Goal: Task Accomplishment & Management: Use online tool/utility

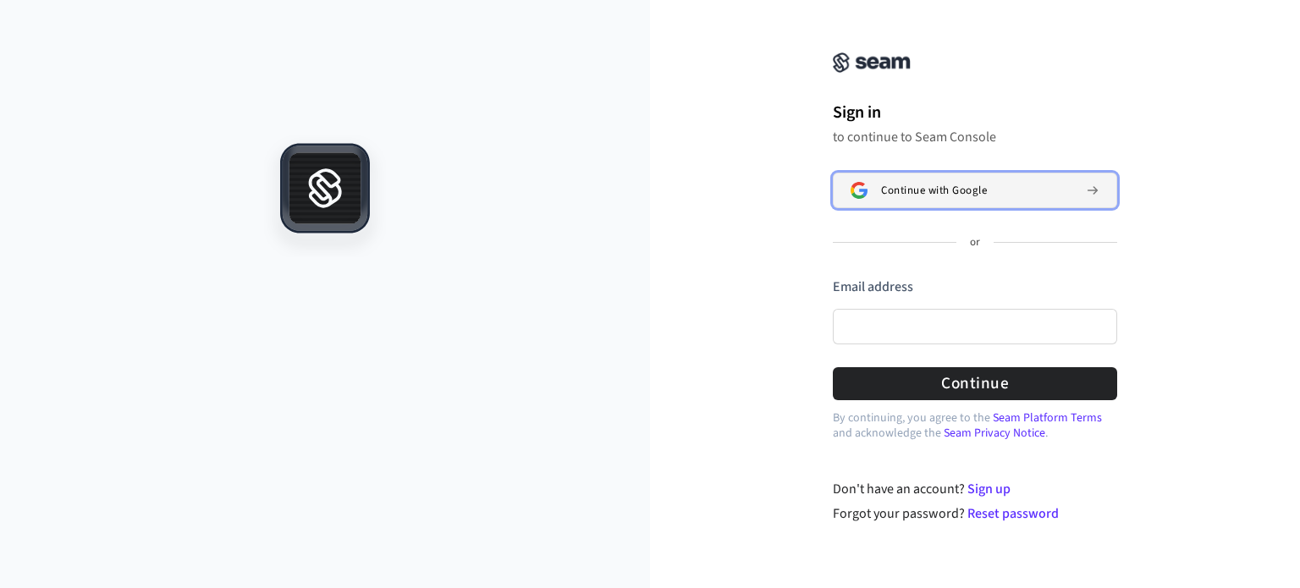
click at [904, 192] on span "Continue with Google" at bounding box center [934, 191] width 106 height 14
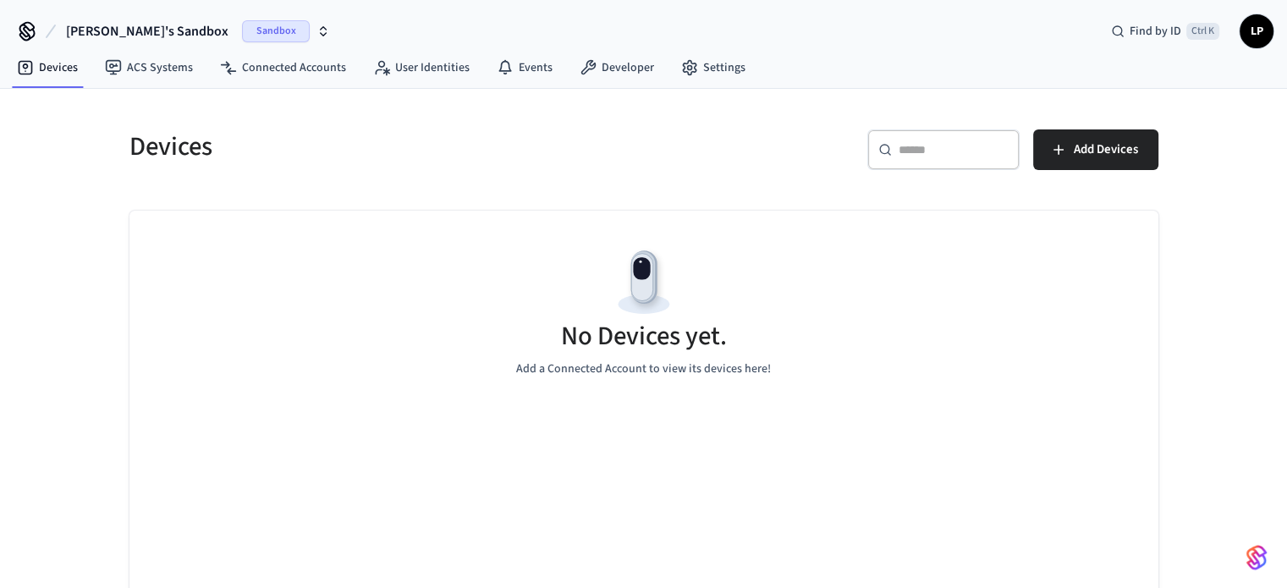
click at [1258, 24] on span "LP" at bounding box center [1256, 31] width 30 height 30
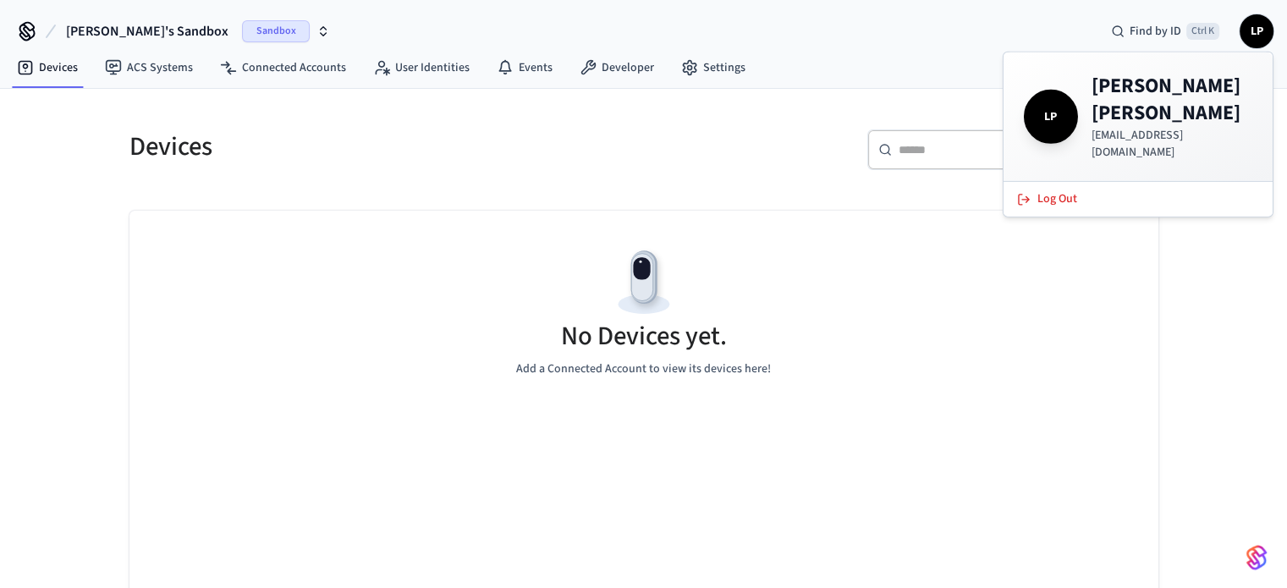
click at [1259, 24] on span "LP" at bounding box center [1256, 31] width 30 height 30
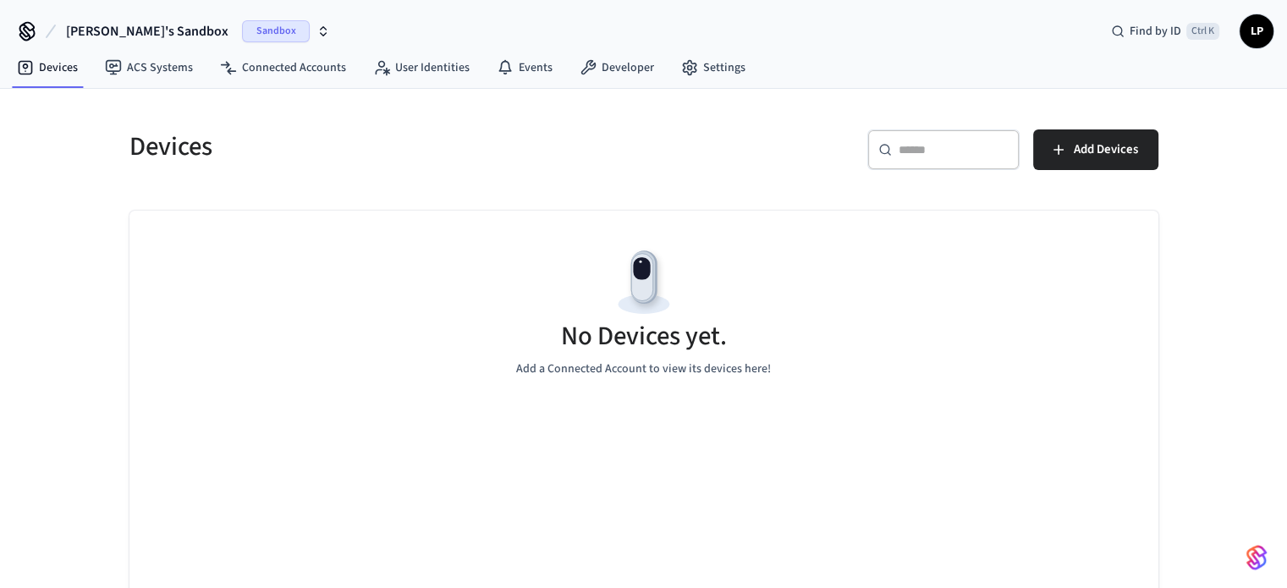
click at [943, 41] on div "[PERSON_NAME]'s Sandbox Sandbox Find by ID Ctrl K LP" at bounding box center [643, 24] width 1287 height 49
click at [1097, 139] on span "Add Devices" at bounding box center [1106, 150] width 64 height 22
click at [63, 67] on link "Devices" at bounding box center [47, 67] width 88 height 30
click at [1253, 31] on span "LP" at bounding box center [1256, 31] width 30 height 30
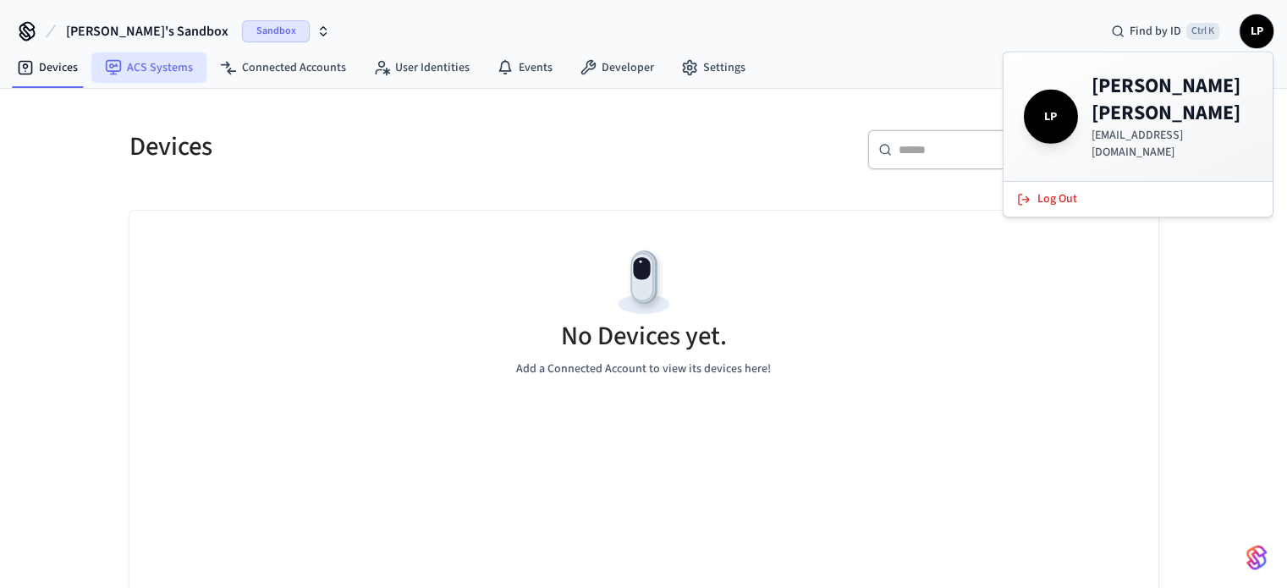
click at [144, 72] on link "ACS Systems" at bounding box center [148, 67] width 115 height 30
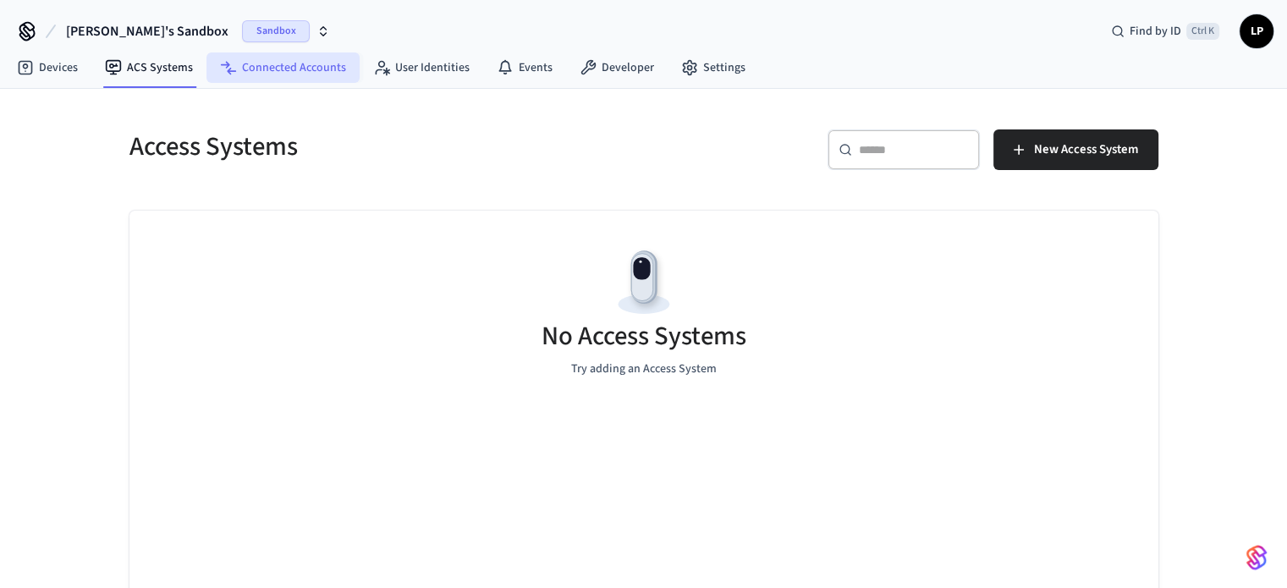
click at [251, 69] on link "Connected Accounts" at bounding box center [282, 67] width 153 height 30
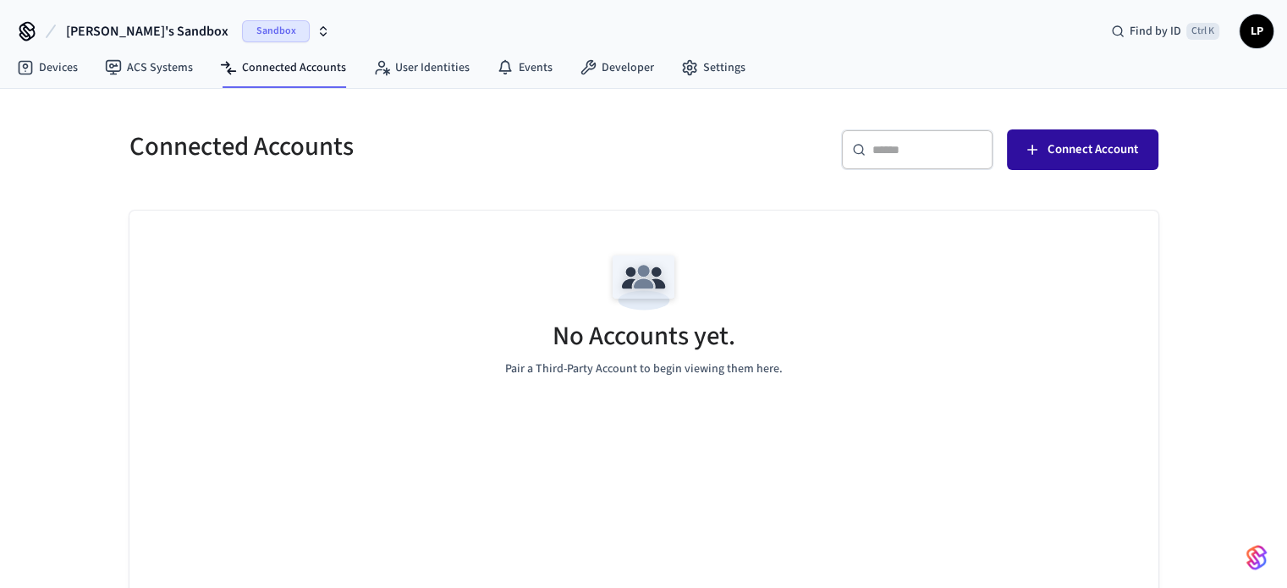
click at [1090, 139] on span "Connect Account" at bounding box center [1093, 150] width 91 height 22
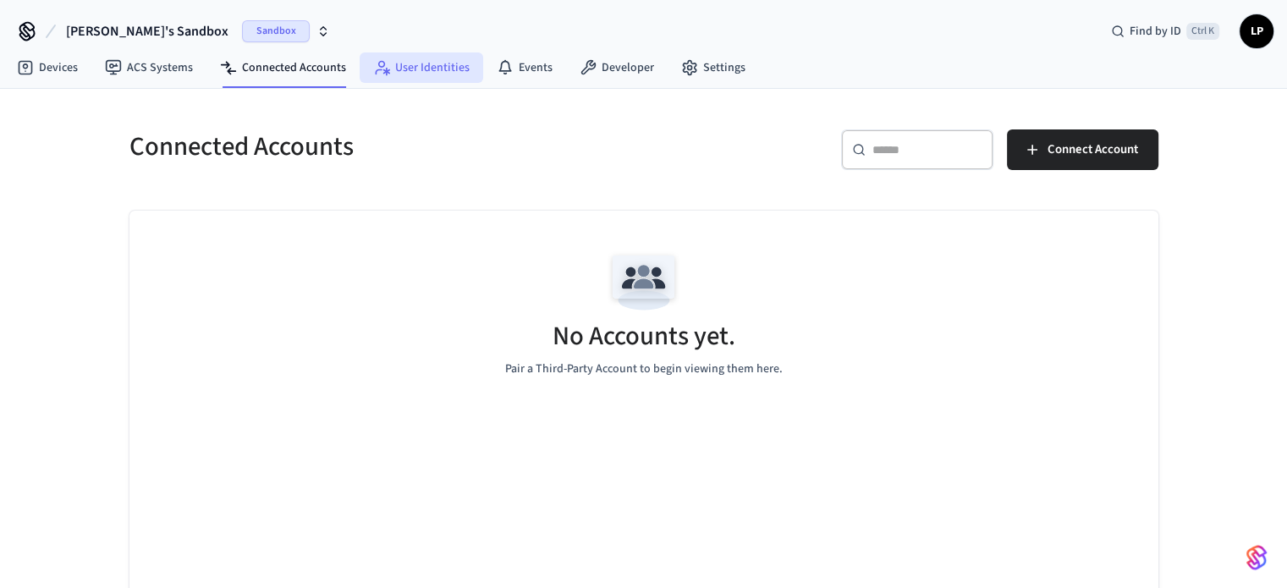
click at [427, 71] on link "User Identities" at bounding box center [422, 67] width 124 height 30
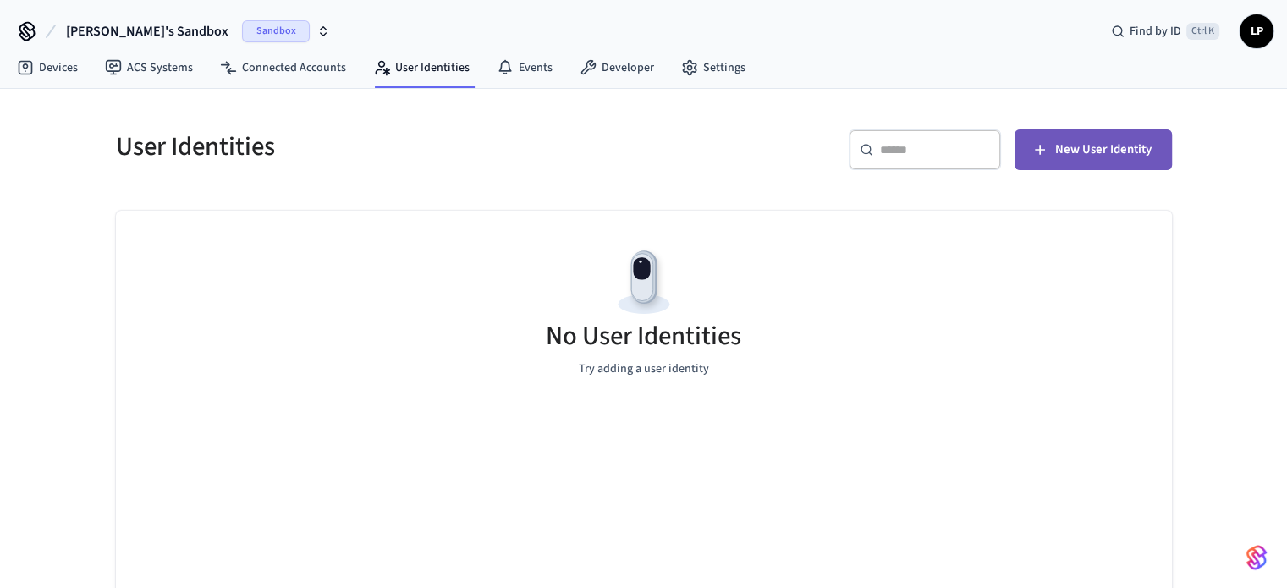
click at [1081, 154] on span "New User Identity" at bounding box center [1103, 150] width 96 height 22
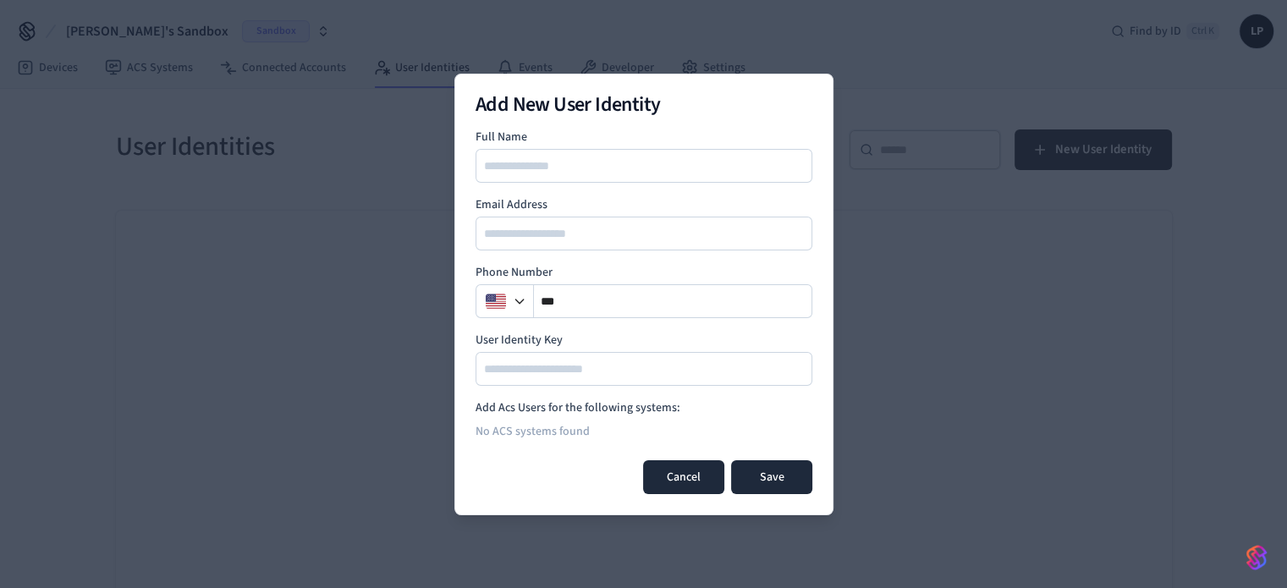
click at [672, 478] on button "Cancel" at bounding box center [683, 477] width 81 height 34
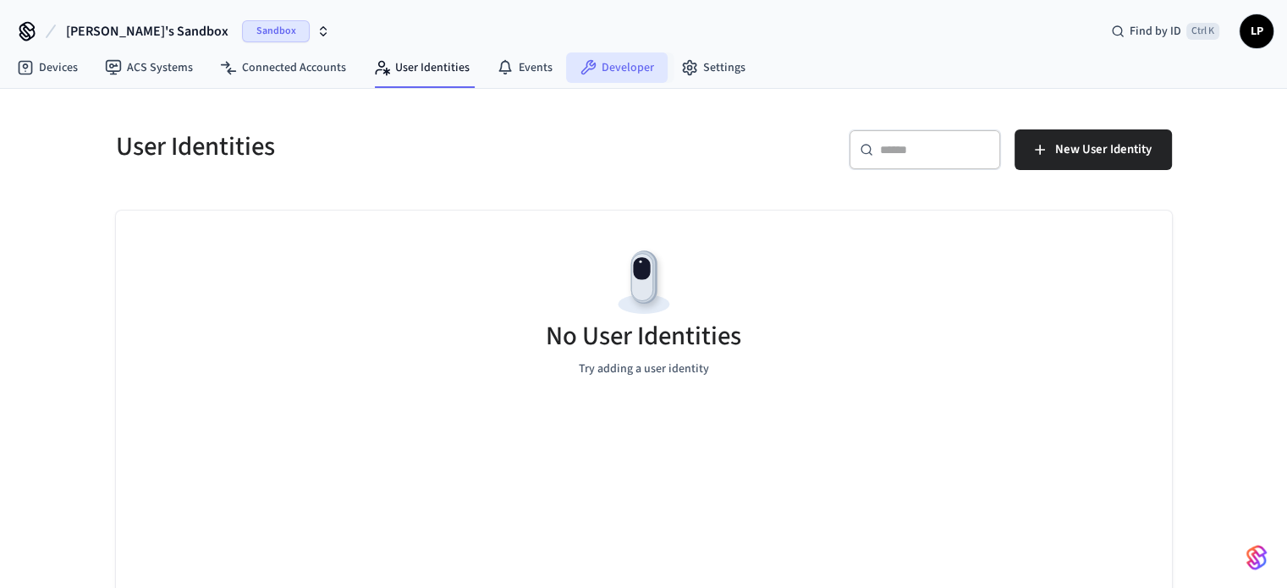
click at [620, 67] on link "Developer" at bounding box center [617, 67] width 102 height 30
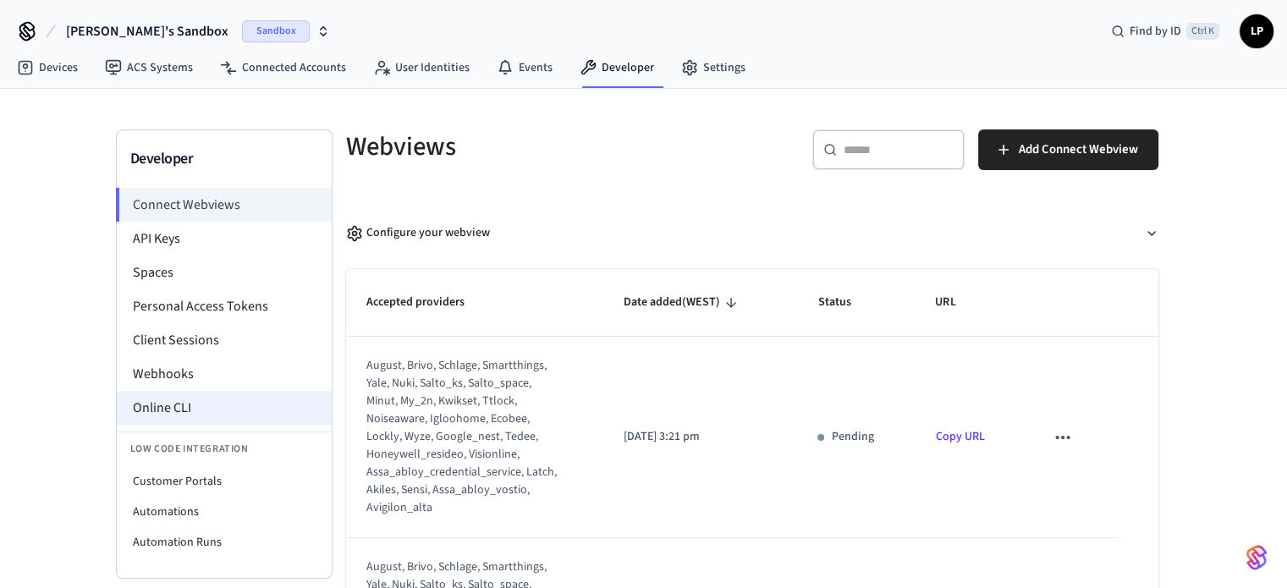
scroll to position [85, 0]
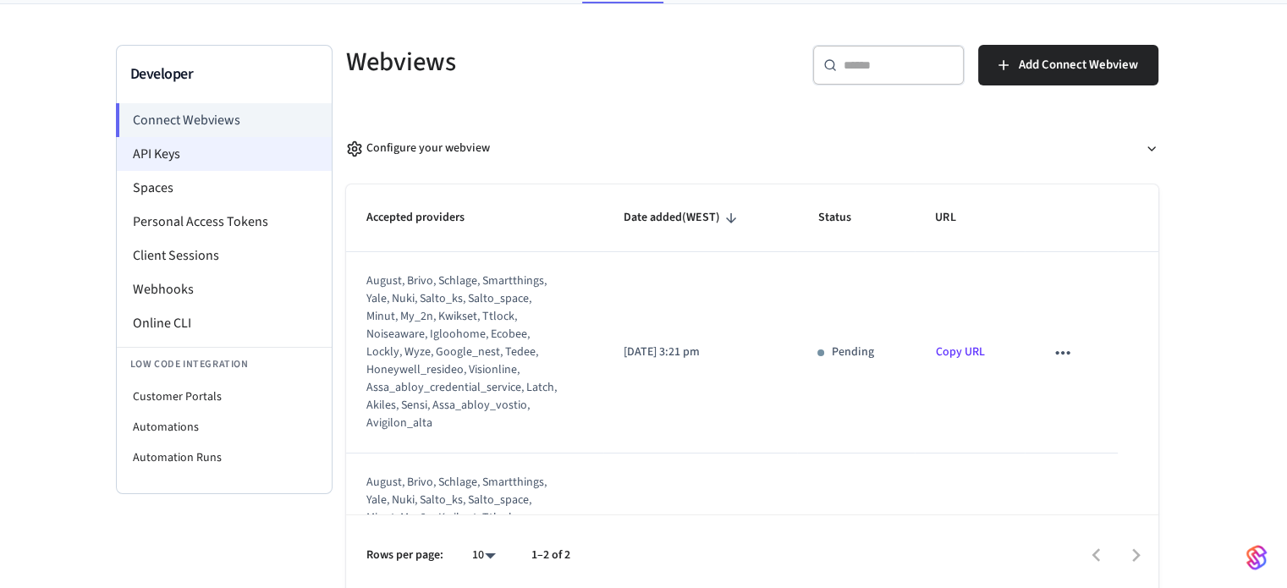
click at [173, 157] on li "API Keys" at bounding box center [224, 154] width 215 height 34
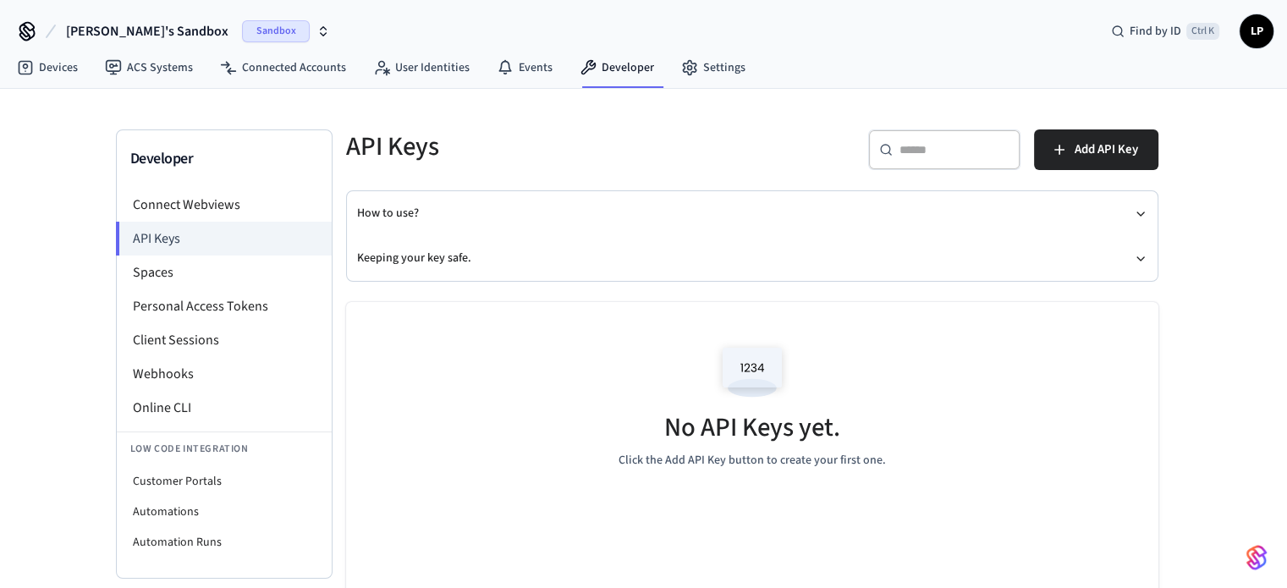
scroll to position [104, 0]
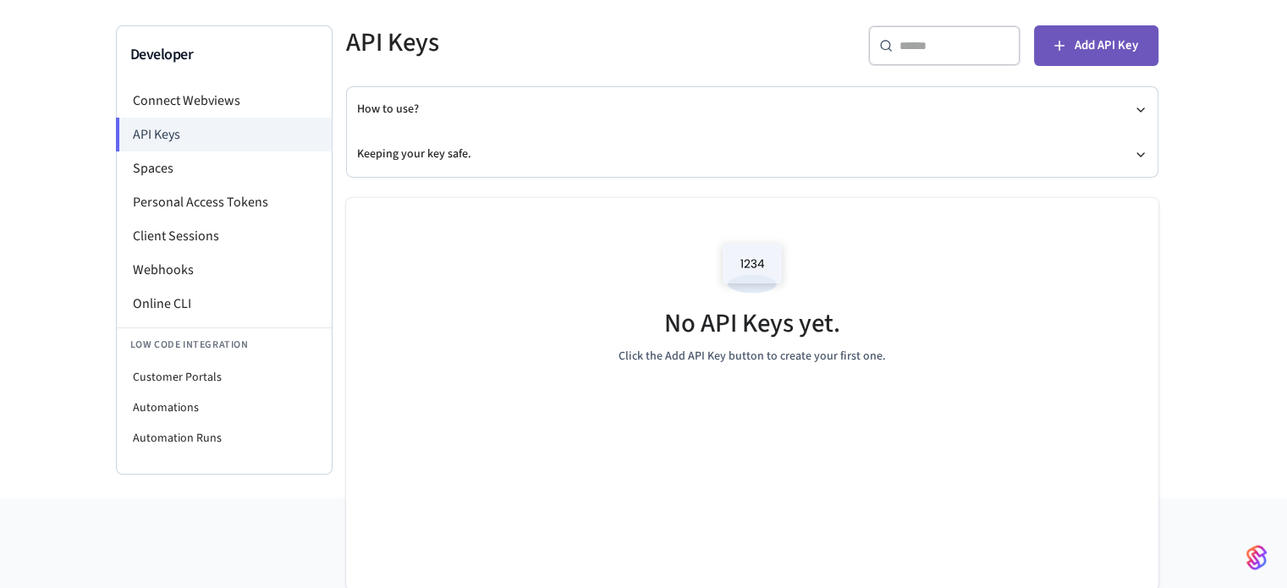
click at [1079, 47] on span "Add API Key" at bounding box center [1106, 46] width 63 height 22
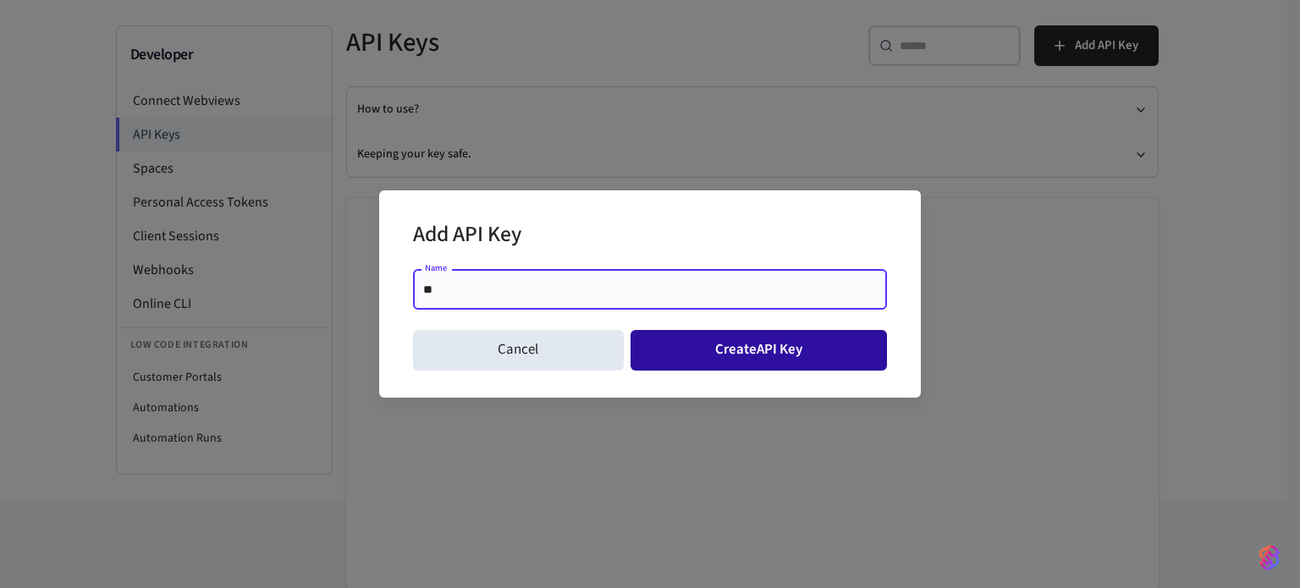
type input "**"
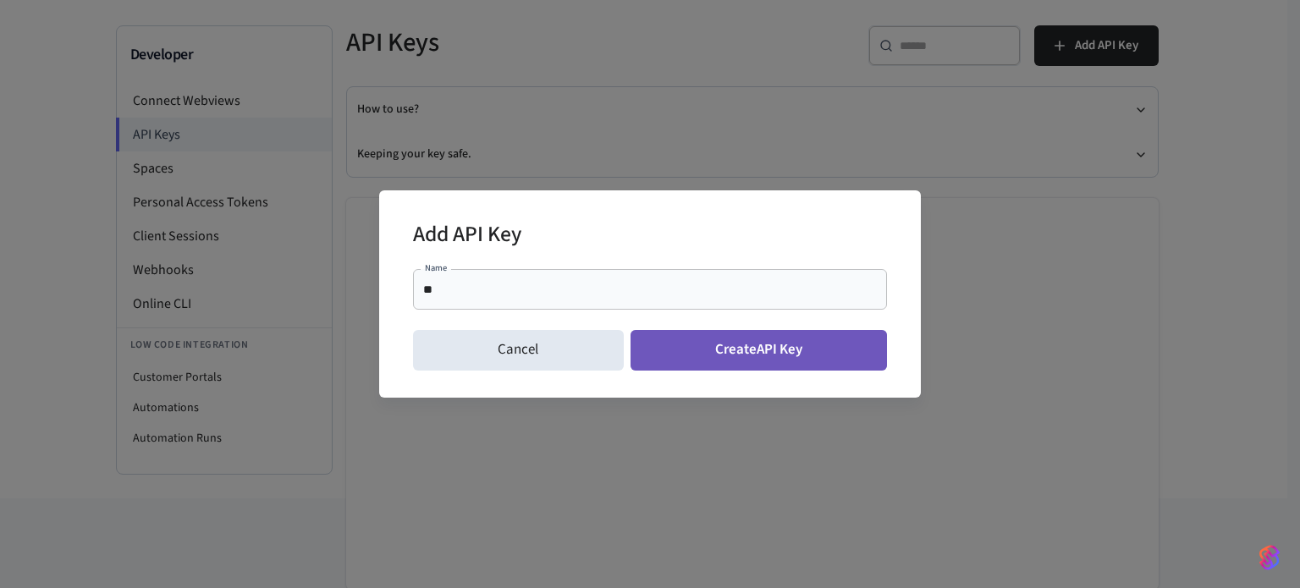
click at [724, 347] on button "Create API Key" at bounding box center [758, 350] width 257 height 41
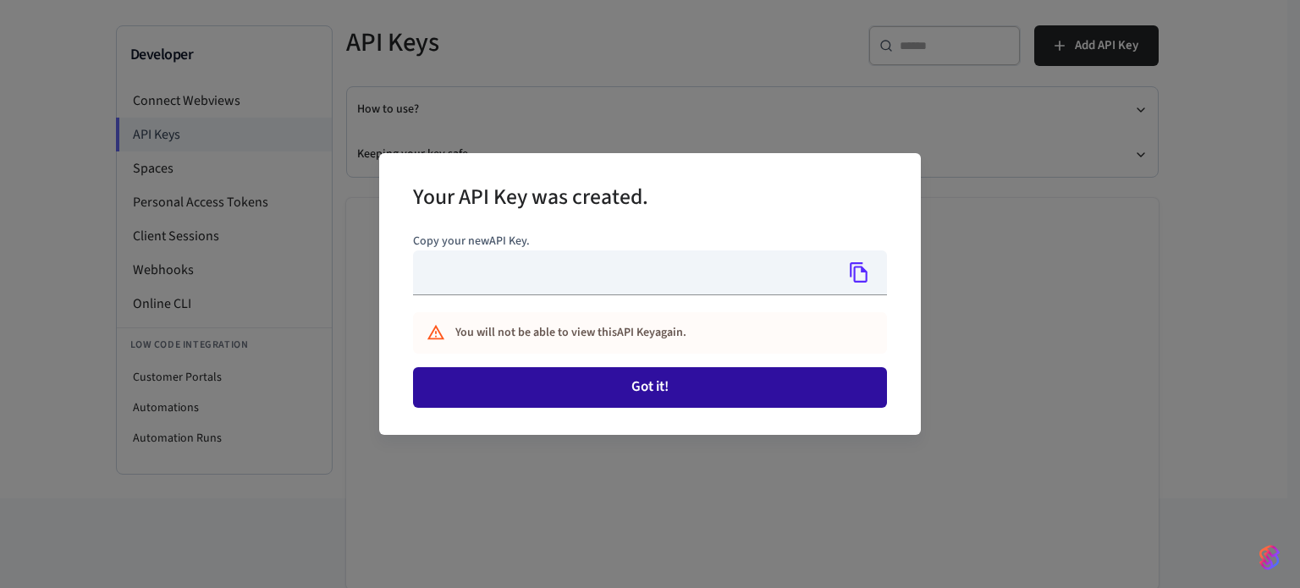
type input "**********"
click at [663, 388] on button "Got it!" at bounding box center [650, 387] width 474 height 41
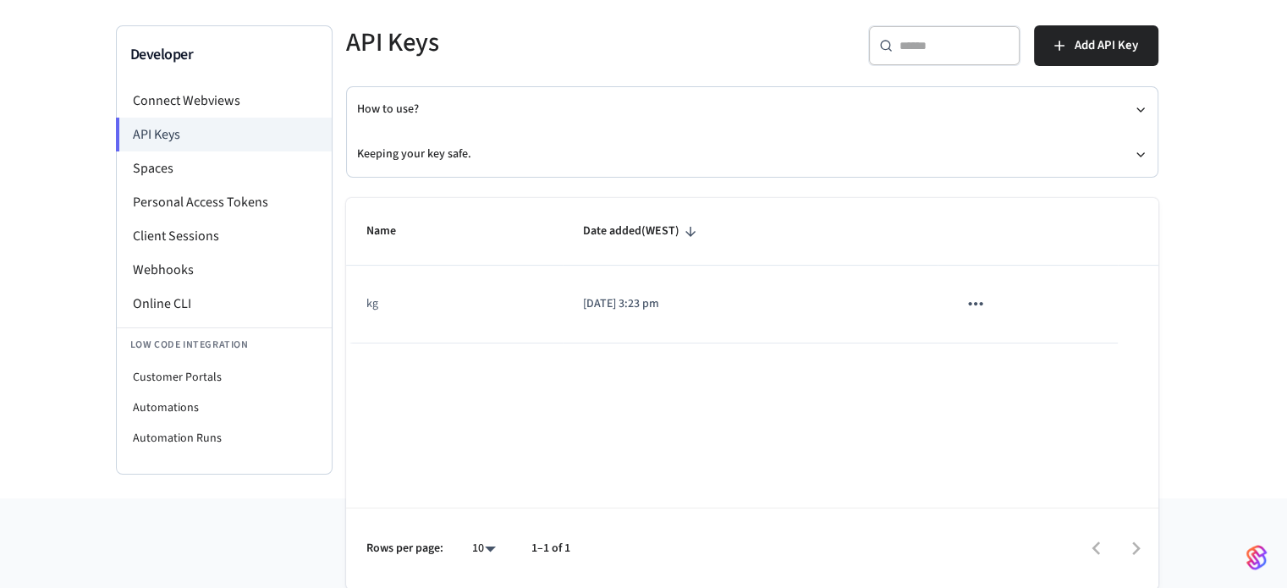
scroll to position [0, 0]
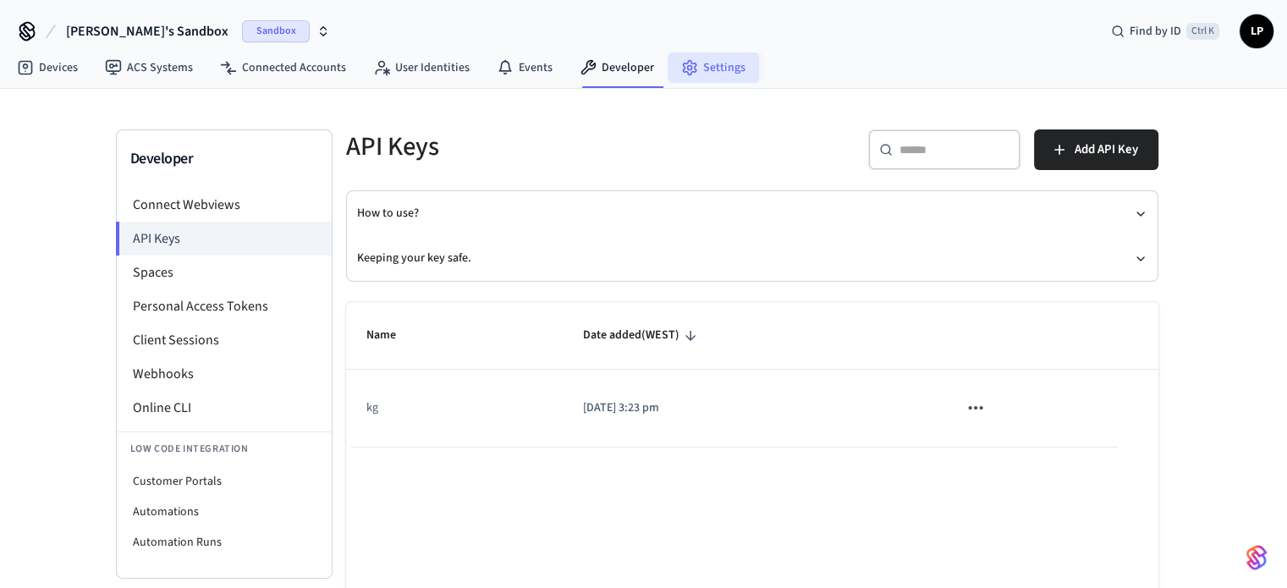
click at [718, 65] on link "Settings" at bounding box center [713, 67] width 91 height 30
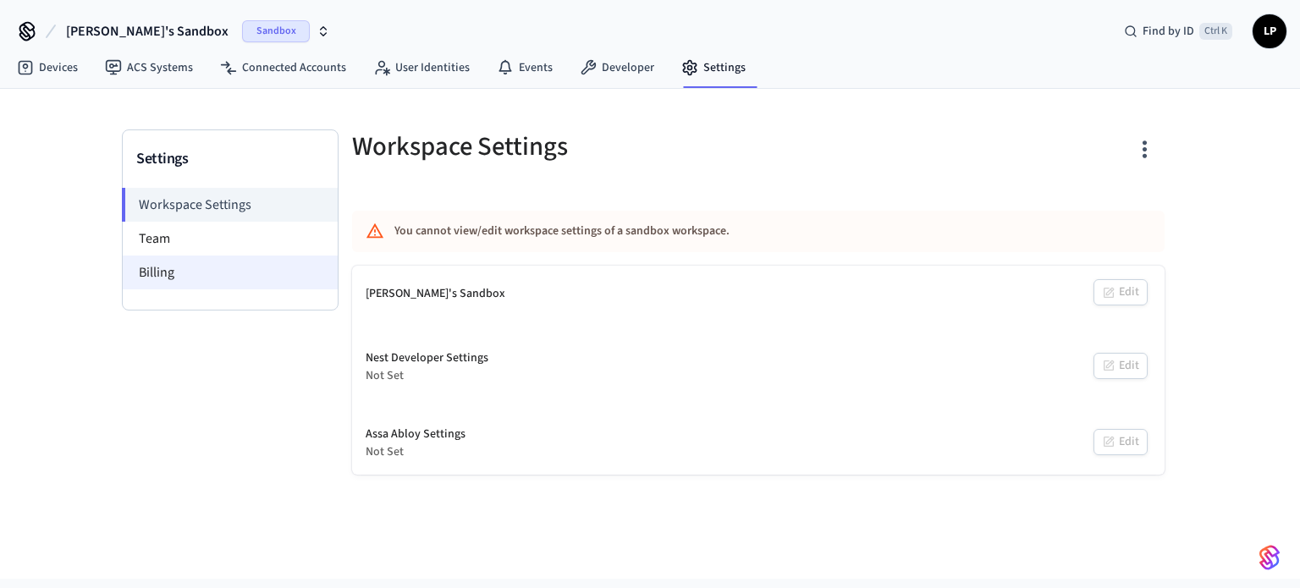
drag, startPoint x: 167, startPoint y: 233, endPoint x: 168, endPoint y: 272, distance: 39.0
click at [166, 234] on li "Team" at bounding box center [230, 239] width 215 height 34
click at [165, 278] on li "Billing" at bounding box center [230, 273] width 215 height 34
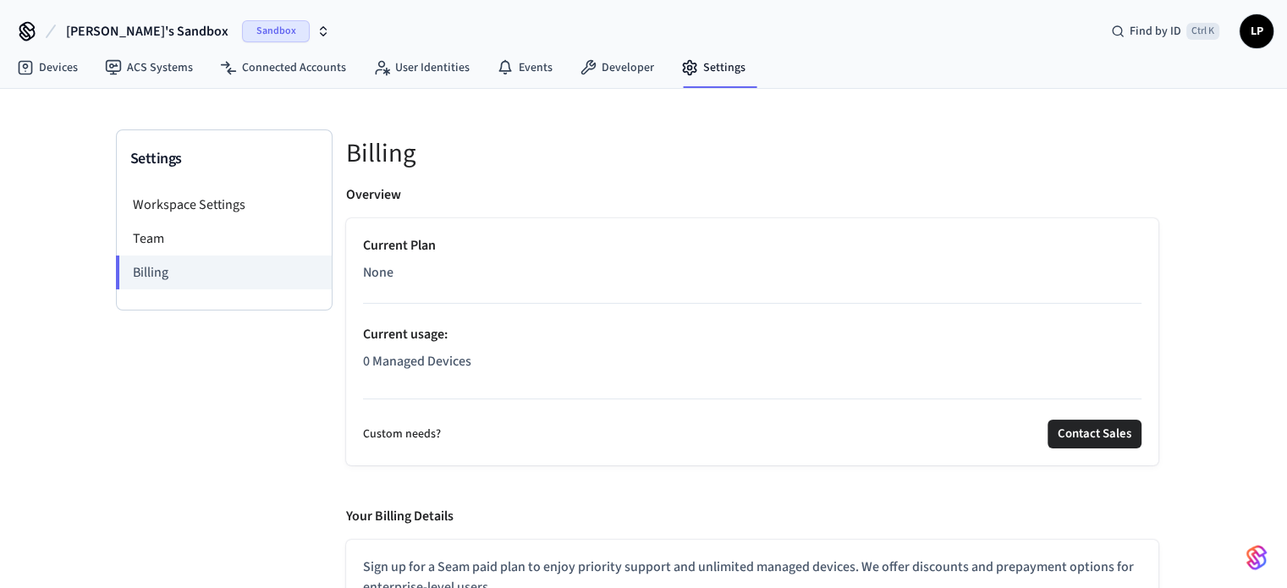
scroll to position [85, 0]
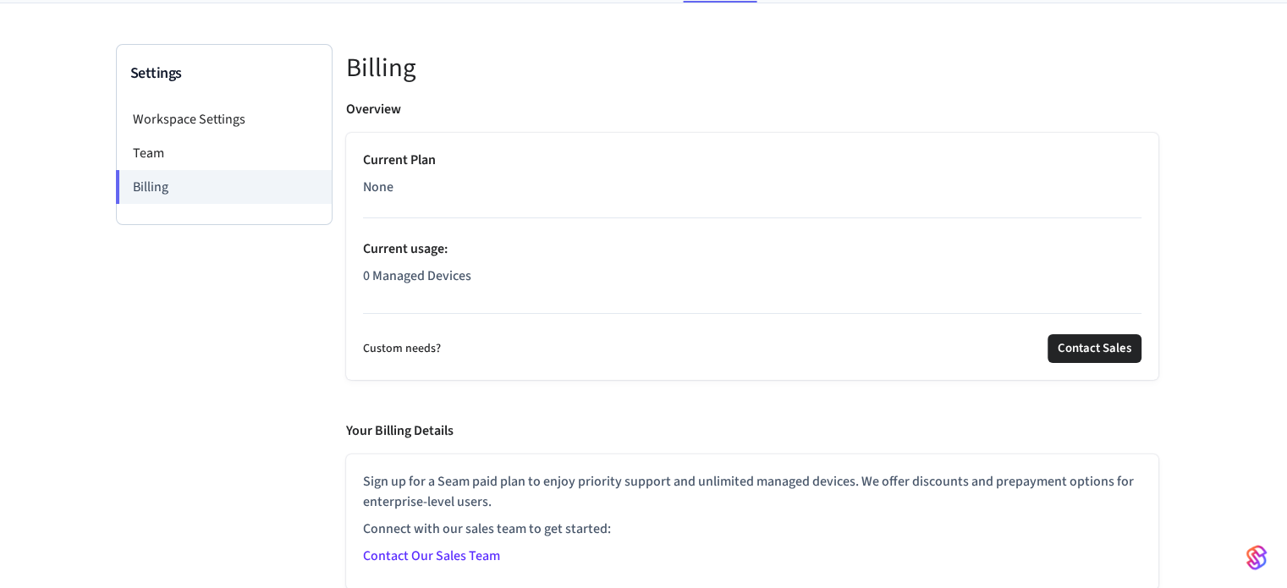
click at [443, 554] on link "Contact Our Sales Team" at bounding box center [431, 556] width 137 height 19
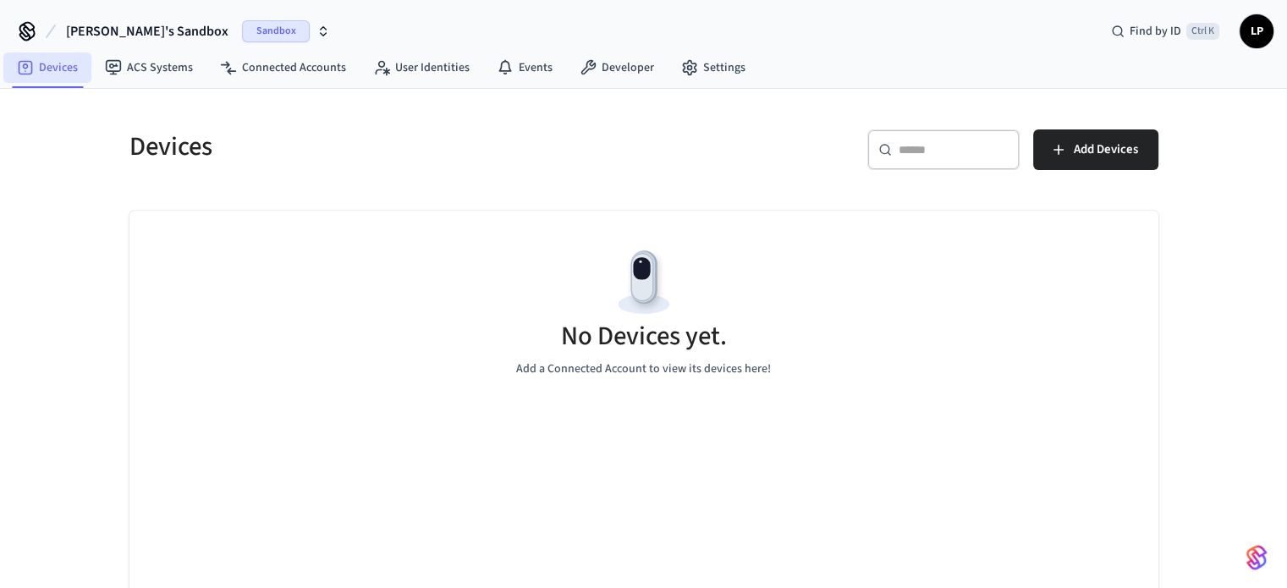
click at [59, 63] on link "Devices" at bounding box center [47, 67] width 88 height 30
click at [1131, 155] on span "Add Devices" at bounding box center [1106, 150] width 64 height 22
